Goal: Task Accomplishment & Management: Manage account settings

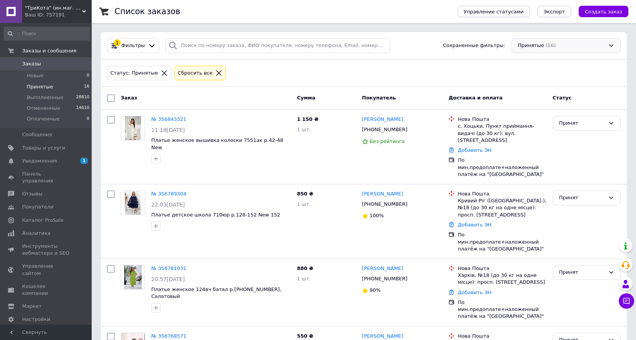
click at [533, 43] on div "Принятые (16)" at bounding box center [566, 45] width 109 height 15
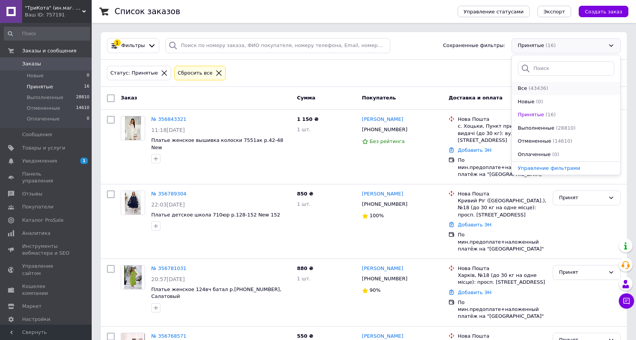
click at [519, 86] on span "Все" at bounding box center [522, 88] width 9 height 7
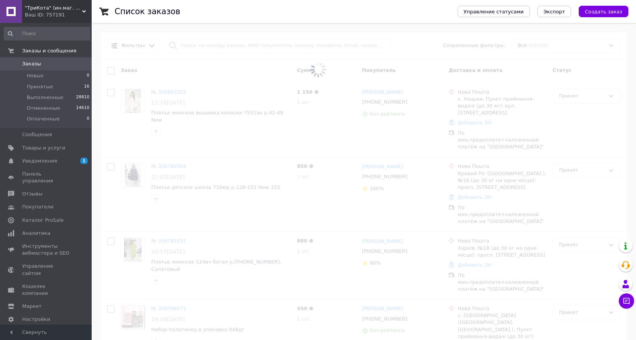
click at [222, 49] on span at bounding box center [318, 69] width 636 height 139
click at [222, 49] on input "search" at bounding box center [277, 45] width 225 height 15
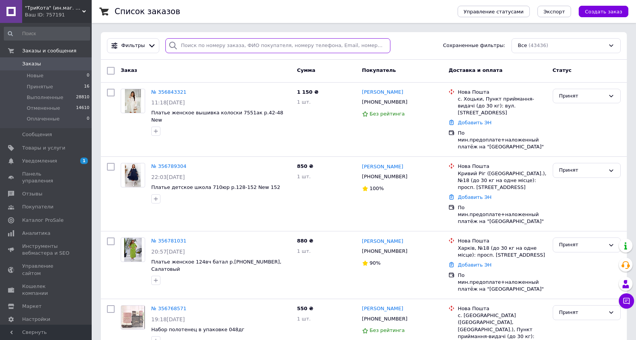
click at [222, 49] on input "search" at bounding box center [277, 45] width 225 height 15
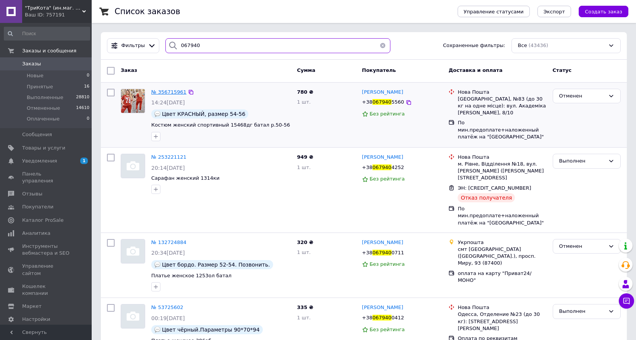
type input "067940"
click at [175, 91] on span "№ 356715961" at bounding box center [168, 92] width 35 height 6
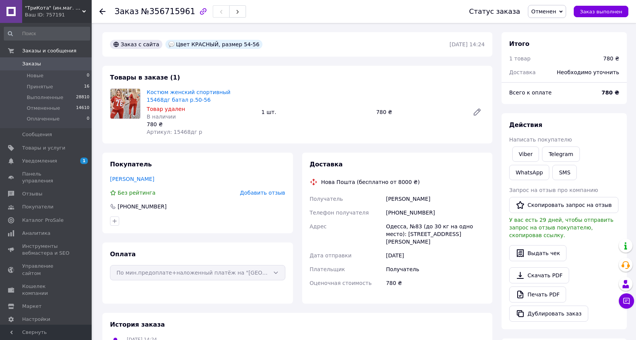
click at [47, 9] on span ""ТриКота" (ин.маг. женской одежды и аксессуаров)" at bounding box center [53, 8] width 57 height 7
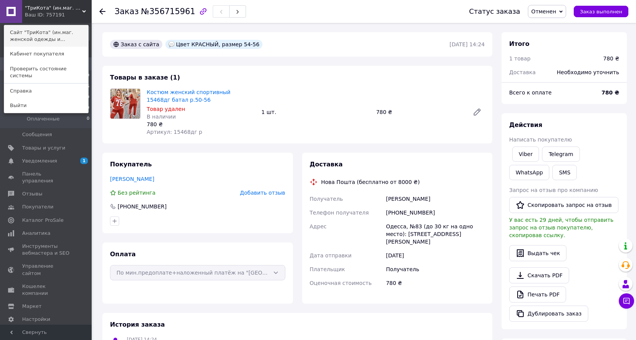
click at [55, 29] on link "Сайт "ТриКота" (ин.маг. женской одежды и..." at bounding box center [46, 35] width 84 height 21
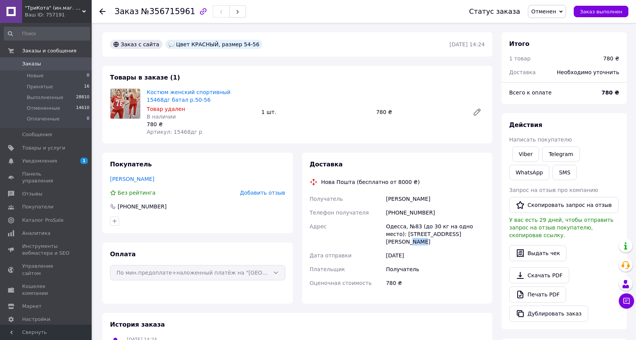
drag, startPoint x: 450, startPoint y: 234, endPoint x: 460, endPoint y: 234, distance: 9.9
click at [460, 234] on div "Одесса, №83 (до 30 кг на одно место): [STREET_ADDRESS][PERSON_NAME]" at bounding box center [435, 233] width 102 height 29
click at [462, 234] on div "Одесса, №83 (до 30 кг на одно место): [STREET_ADDRESS][PERSON_NAME]" at bounding box center [435, 233] width 102 height 29
click at [258, 141] on div "Товары в заказе (1) Костюм женский спортивный 15468дг батал р.50-56 Товар удале…" at bounding box center [297, 105] width 390 height 78
click at [554, 10] on span "Отменен" at bounding box center [544, 11] width 25 height 6
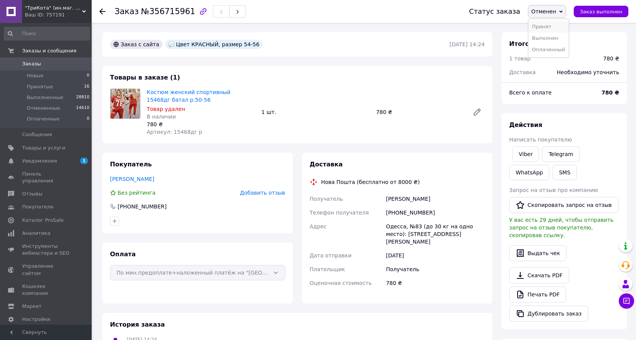
click at [544, 27] on li "Принят" at bounding box center [548, 26] width 41 height 11
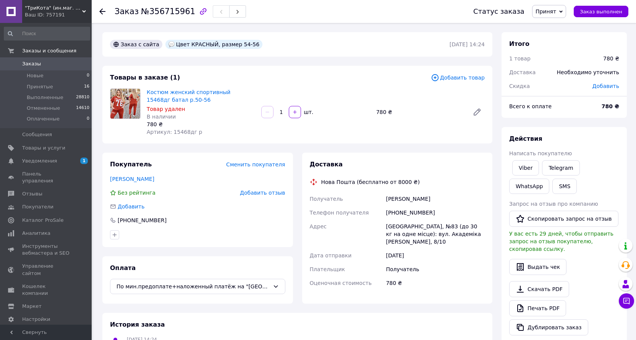
click at [391, 137] on div "Товары в заказе (1) Добавить товар Костюм женский спортивный 15468дг батал р.50…" at bounding box center [297, 105] width 390 height 78
click at [369, 138] on div "Товары в заказе (1) Добавить товар Костюм женский спортивный 15468дг батал р.50…" at bounding box center [297, 105] width 390 height 78
click at [470, 80] on span "Добавить товар" at bounding box center [458, 77] width 54 height 8
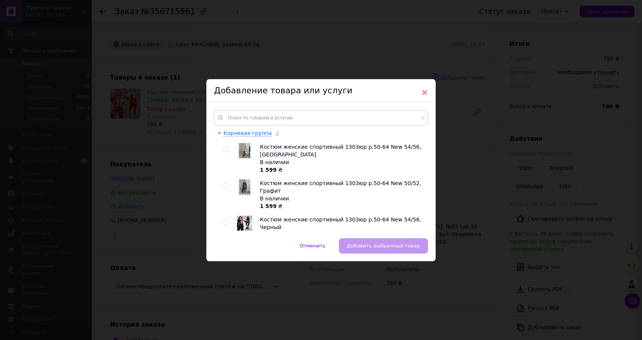
click at [423, 91] on span "×" at bounding box center [424, 92] width 7 height 13
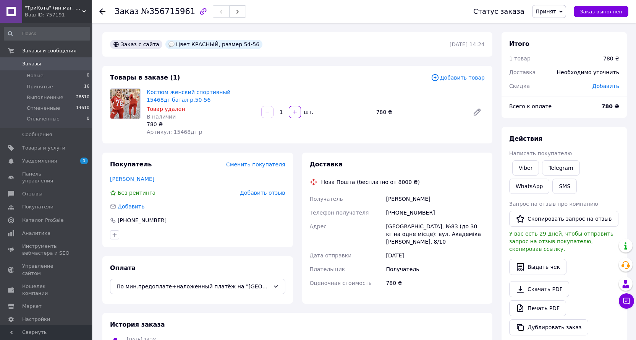
click at [466, 76] on span "Добавить товар" at bounding box center [458, 77] width 54 height 8
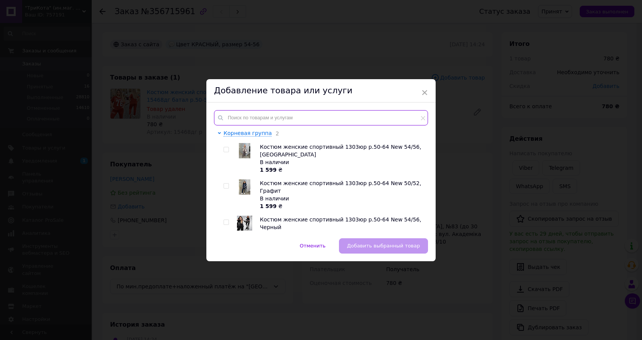
click at [308, 117] on input "text" at bounding box center [321, 117] width 214 height 15
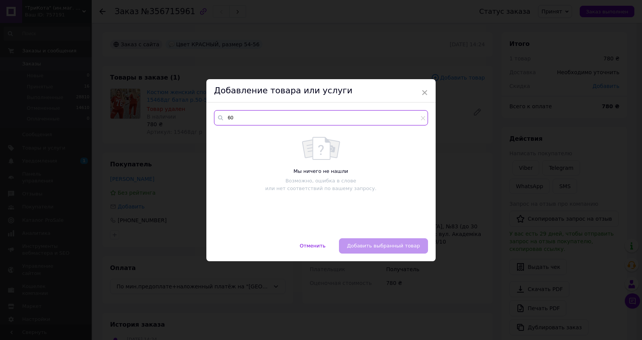
type input "6"
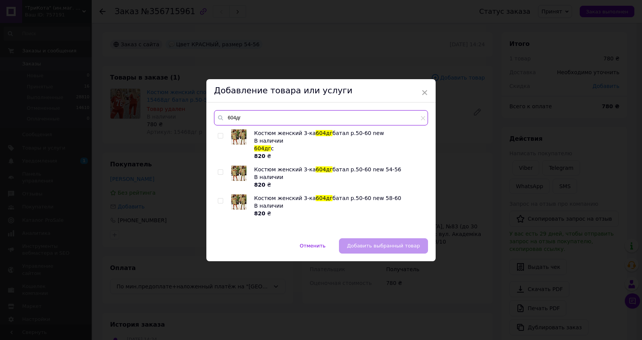
type input "604дг"
click at [218, 170] on input "checkbox" at bounding box center [220, 172] width 5 height 5
checkbox input "true"
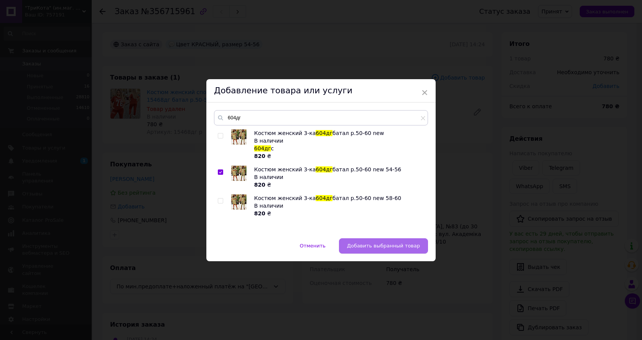
click at [376, 245] on span "Добавить выбранный товар" at bounding box center [383, 246] width 73 height 6
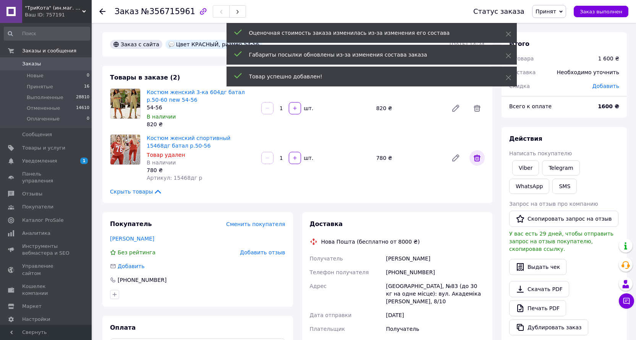
click at [478, 158] on icon at bounding box center [477, 157] width 9 height 9
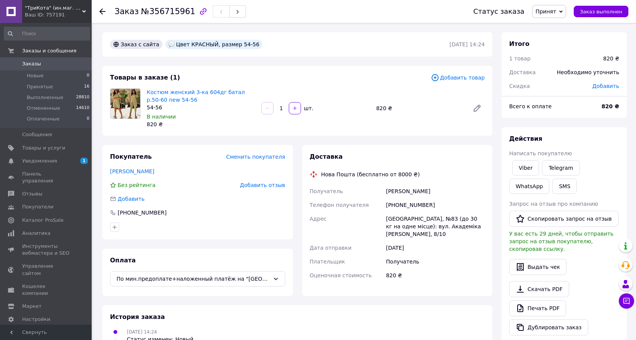
click at [468, 77] on span "Добавить товар" at bounding box center [458, 77] width 54 height 8
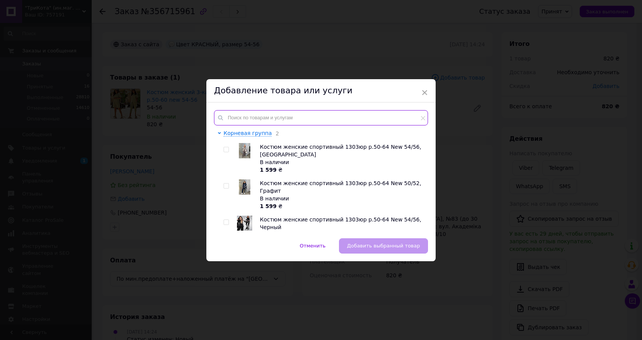
click at [347, 114] on input "text" at bounding box center [321, 117] width 214 height 15
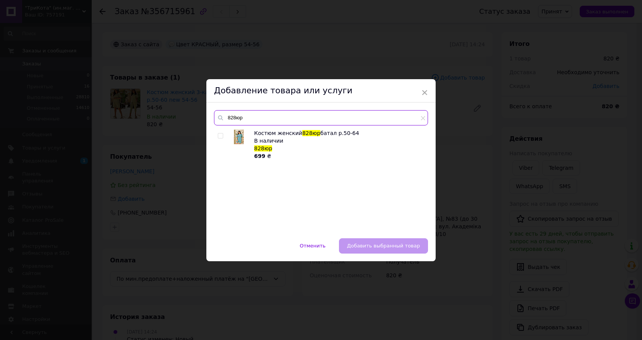
type input "828юр"
click at [221, 133] on input "checkbox" at bounding box center [220, 135] width 5 height 5
checkbox input "true"
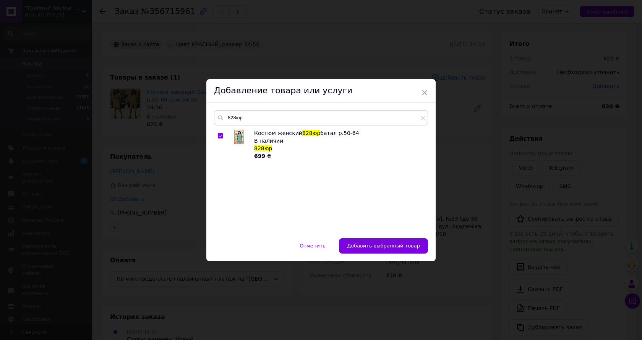
click at [381, 243] on span "Добавить выбранный товар" at bounding box center [383, 246] width 73 height 6
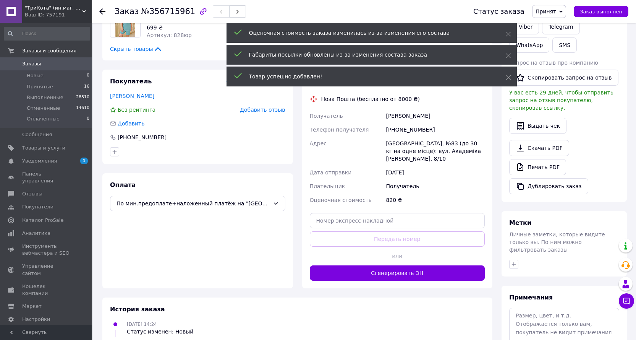
scroll to position [153, 0]
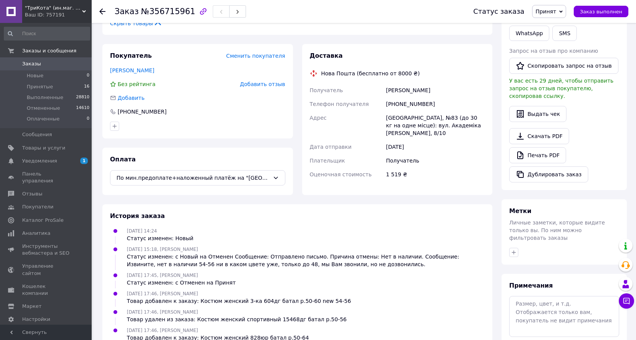
drag, startPoint x: 590, startPoint y: 15, endPoint x: 449, endPoint y: 18, distance: 141.0
click at [452, 17] on div "Заказ №356715961 Статус заказа Принят Выполнен Отменен Оплаченный Заказ выполнен" at bounding box center [363, 11] width 529 height 23
click at [446, 18] on div "Заказ №356715961" at bounding box center [287, 11] width 344 height 23
click at [542, 300] on textarea at bounding box center [564, 316] width 110 height 41
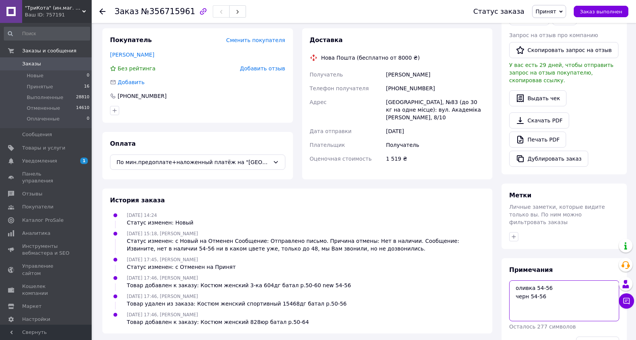
scroll to position [182, 0]
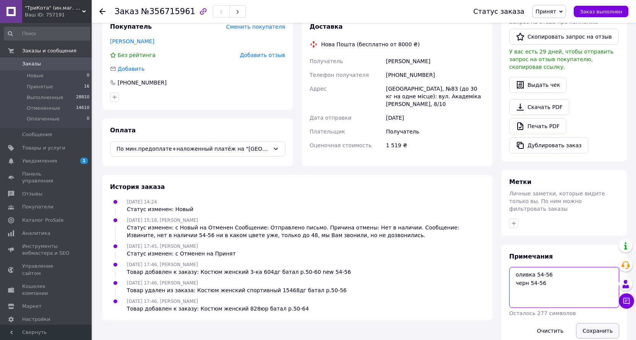
type textarea "оливка 54-56 черн 54-56"
click at [609, 323] on button "Сохранить" at bounding box center [597, 330] width 43 height 15
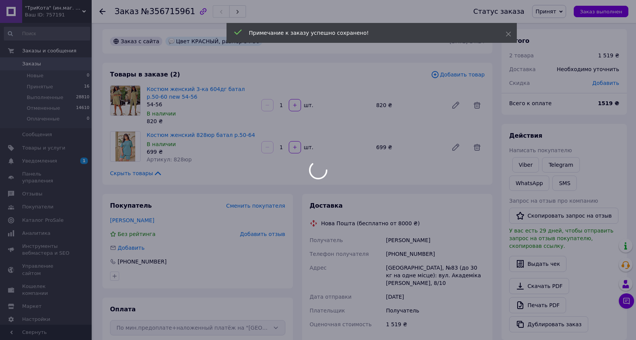
scroll to position [0, 0]
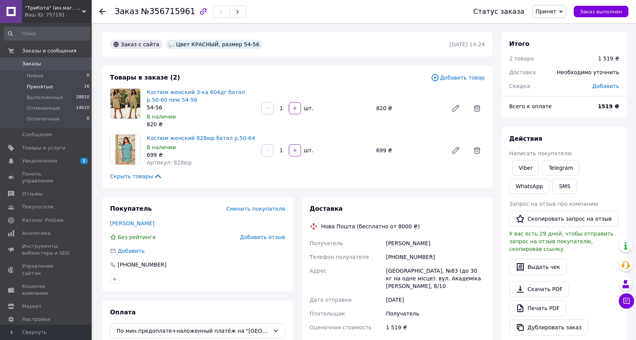
click at [38, 87] on span "Принятые" at bounding box center [40, 86] width 26 height 7
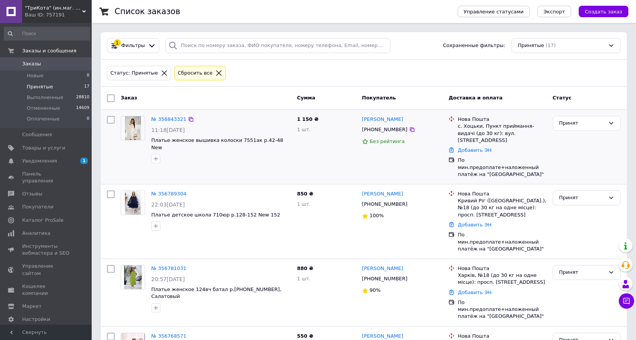
click at [268, 154] on div at bounding box center [221, 158] width 143 height 12
